Goal: Check status: Check status

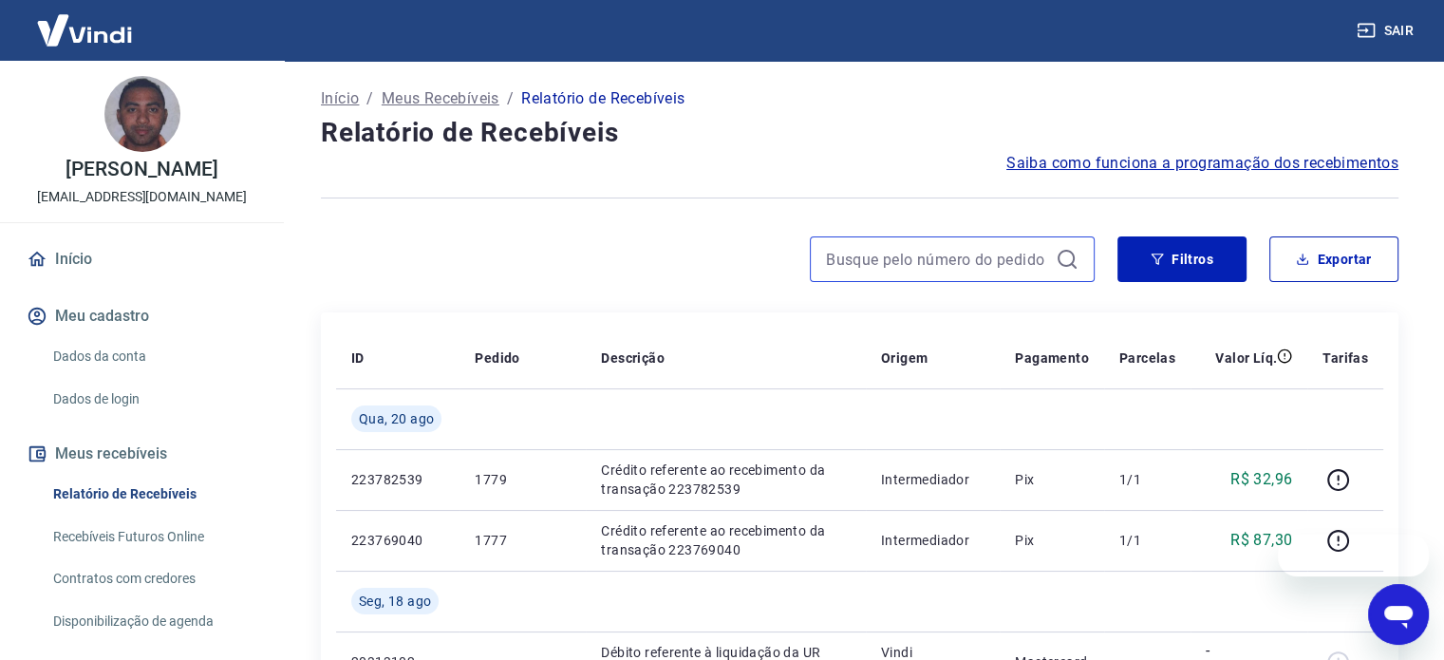
click at [877, 266] on input at bounding box center [937, 259] width 222 height 28
paste input "455"
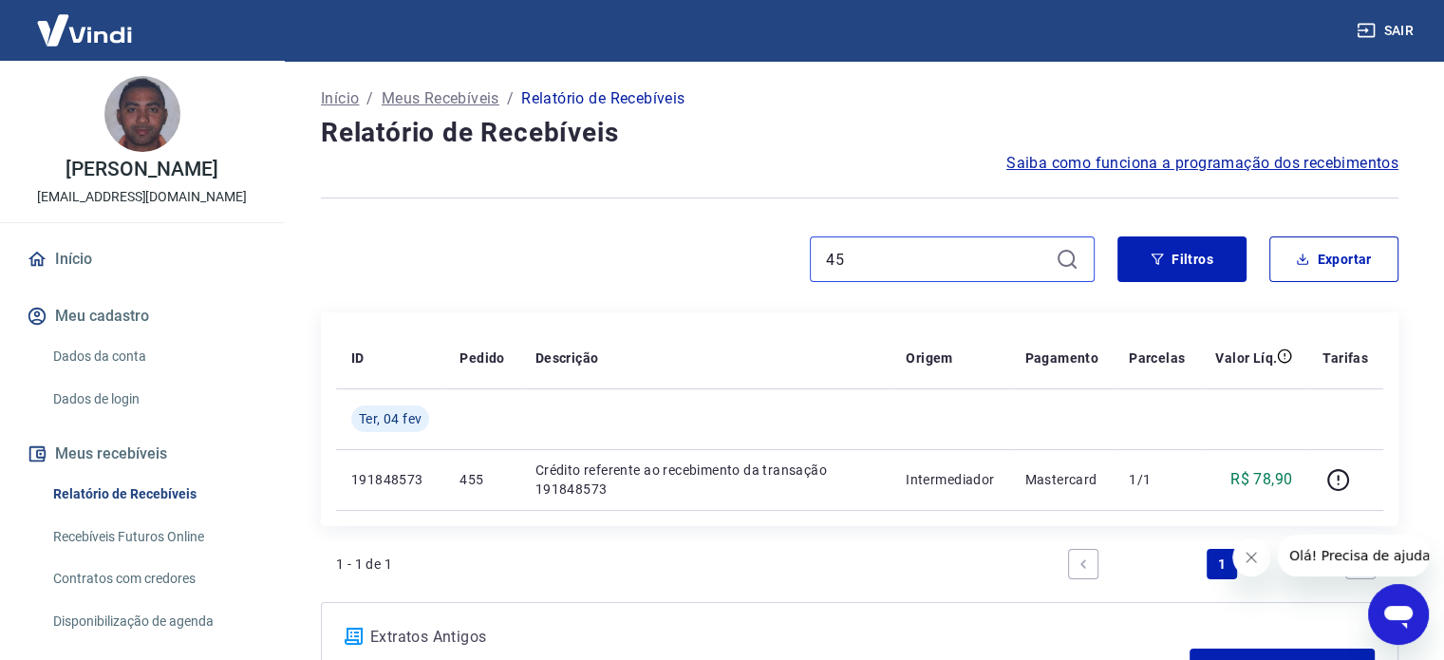
type input "4"
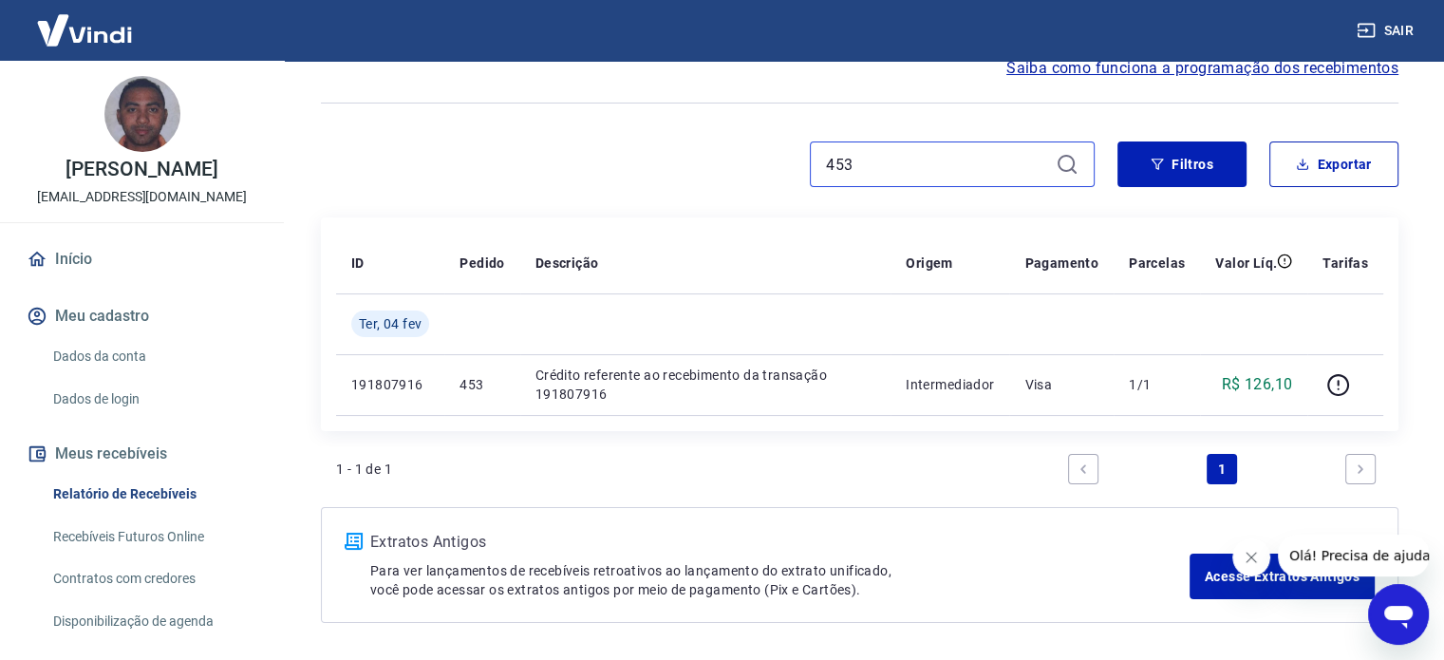
click at [851, 164] on input "453" at bounding box center [937, 164] width 222 height 28
type input "4"
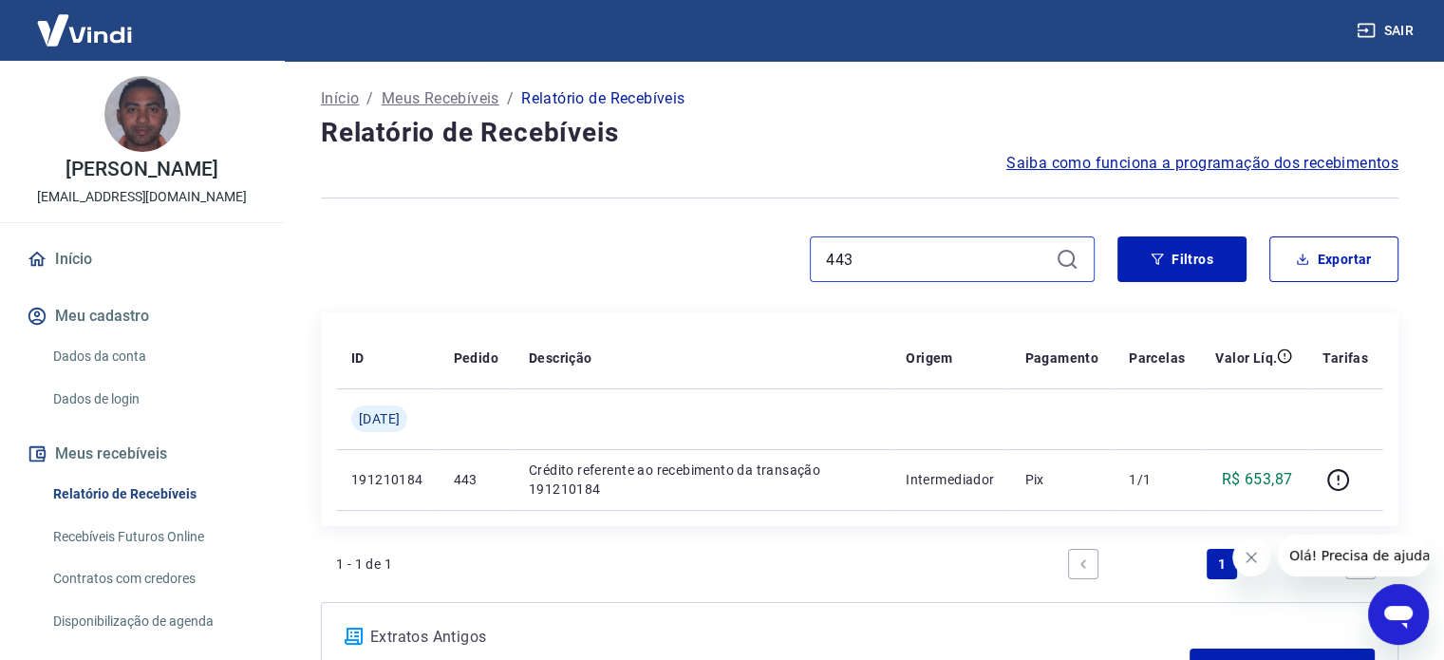
scroll to position [95, 0]
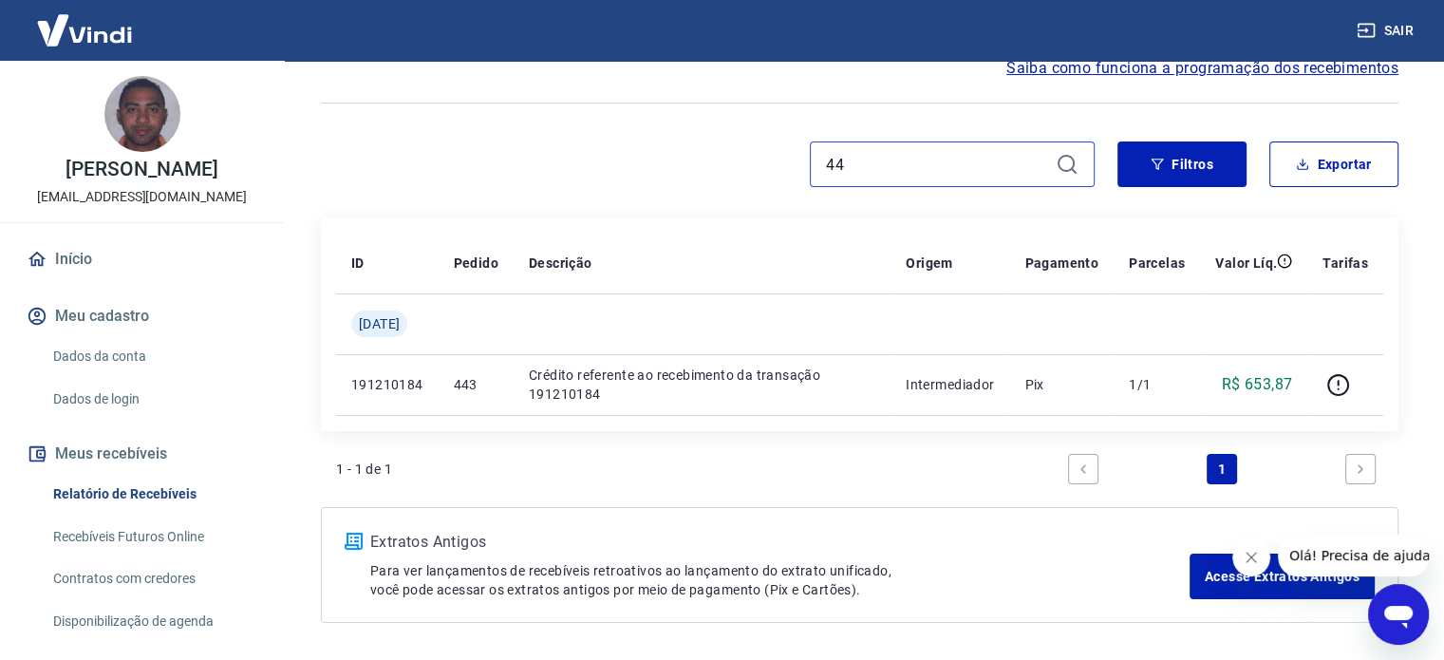
type input "4"
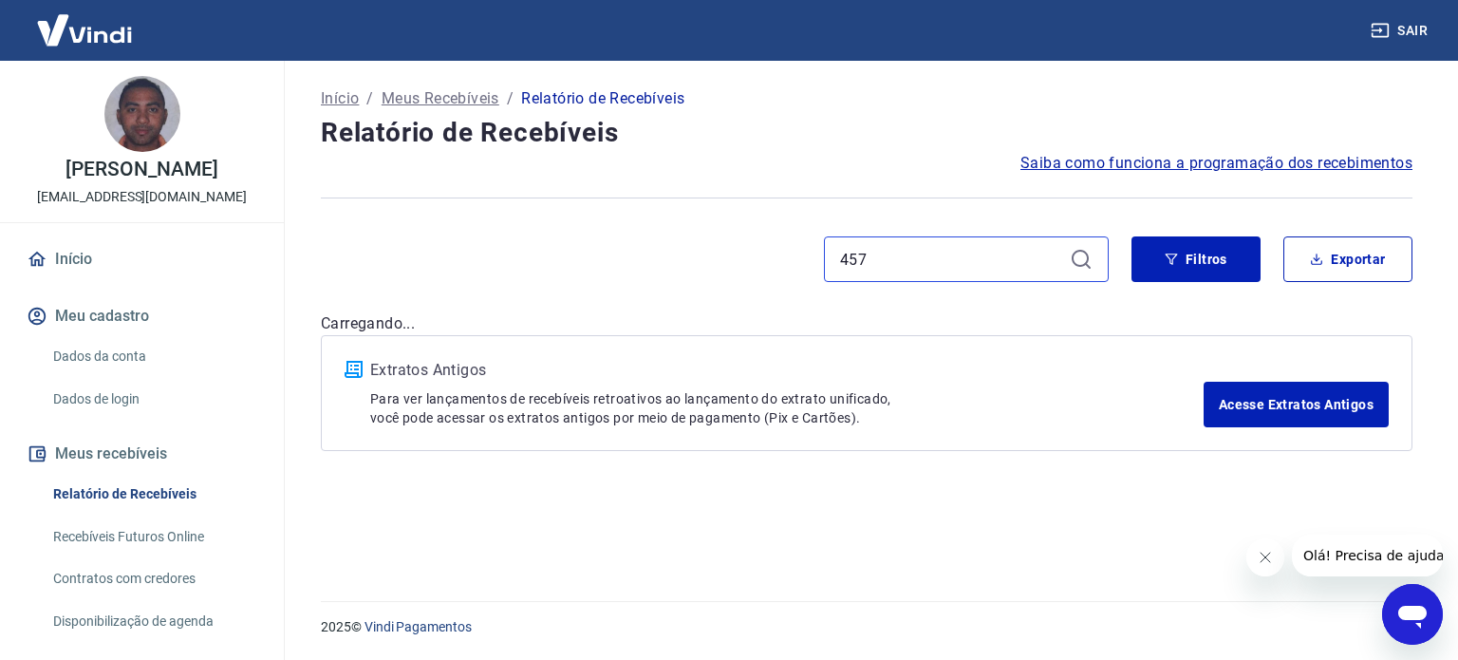
type input "457"
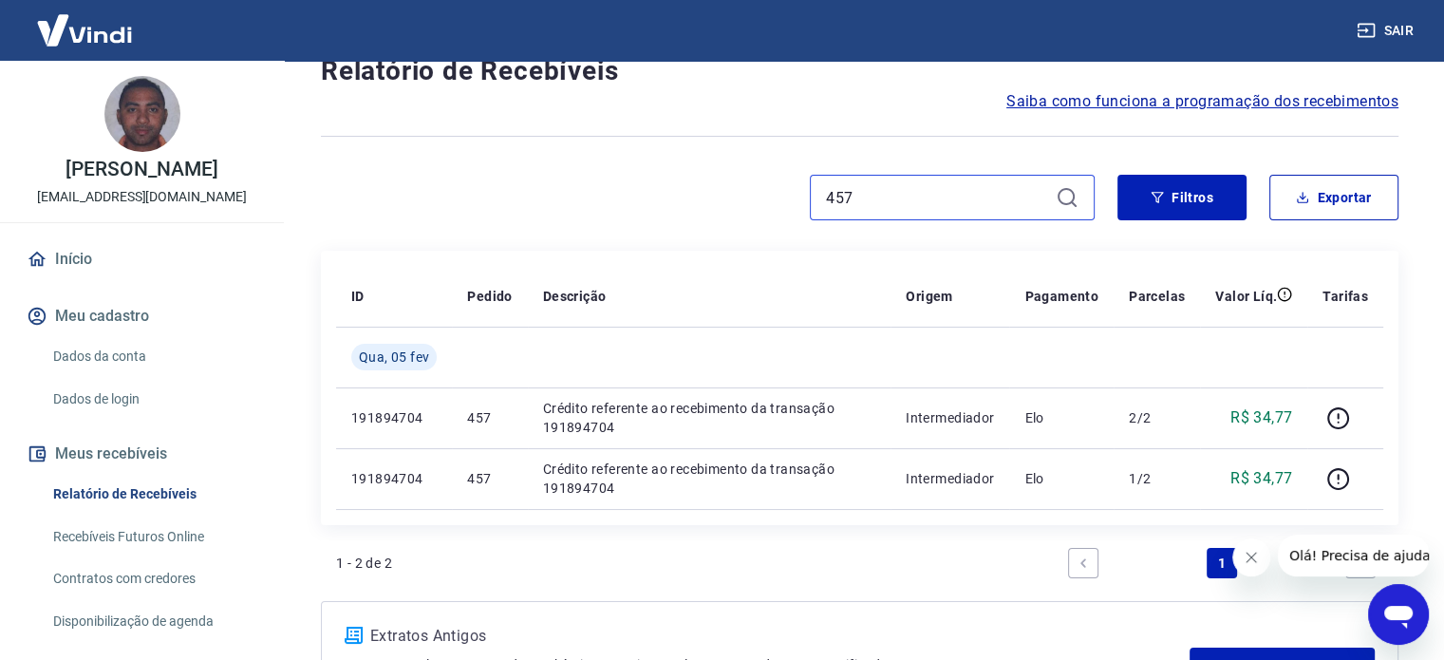
scroll to position [95, 0]
